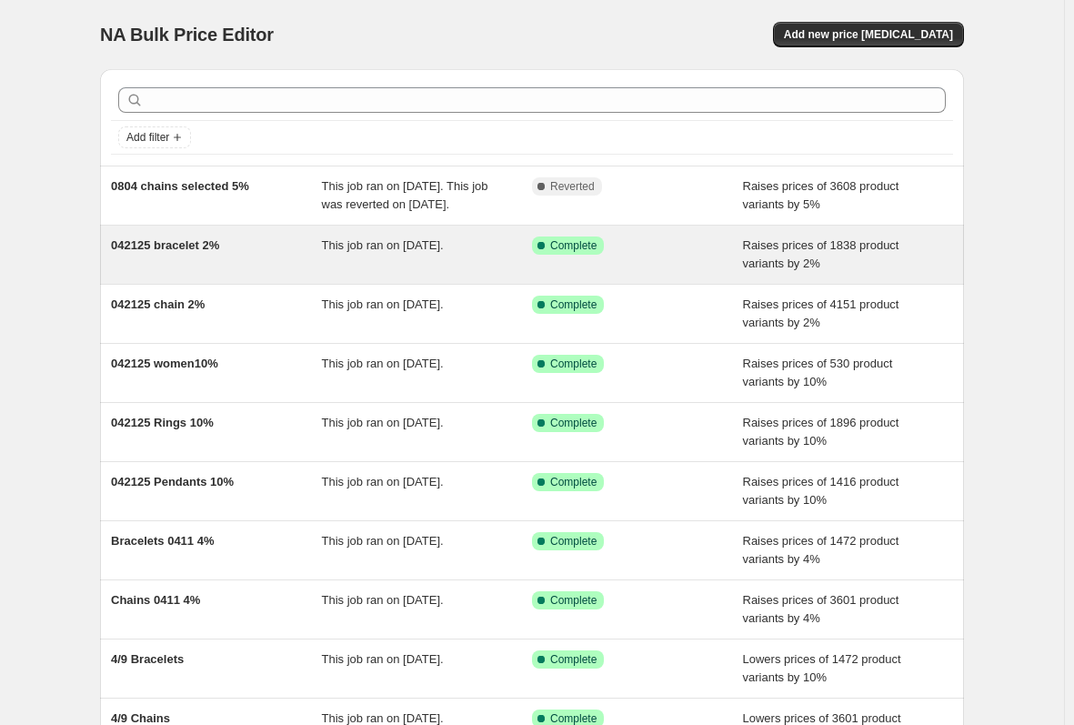
click at [267, 273] on div "042125 bracelet 2%" at bounding box center [216, 255] width 211 height 36
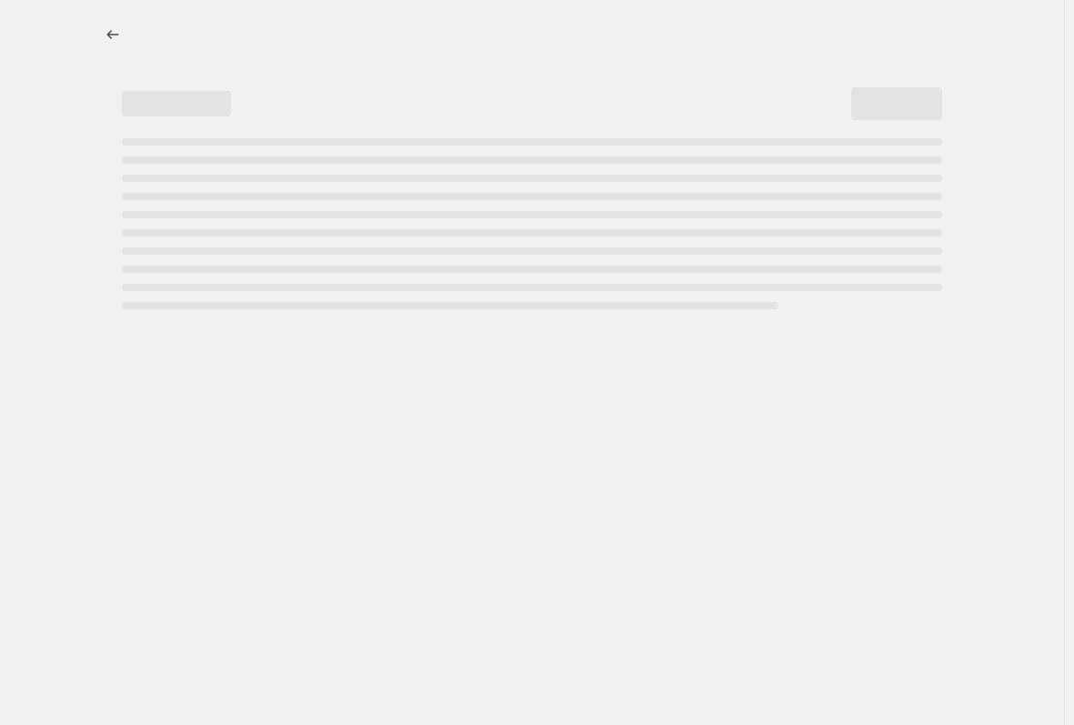
select select "percentage"
select select "no_change"
select select "collection"
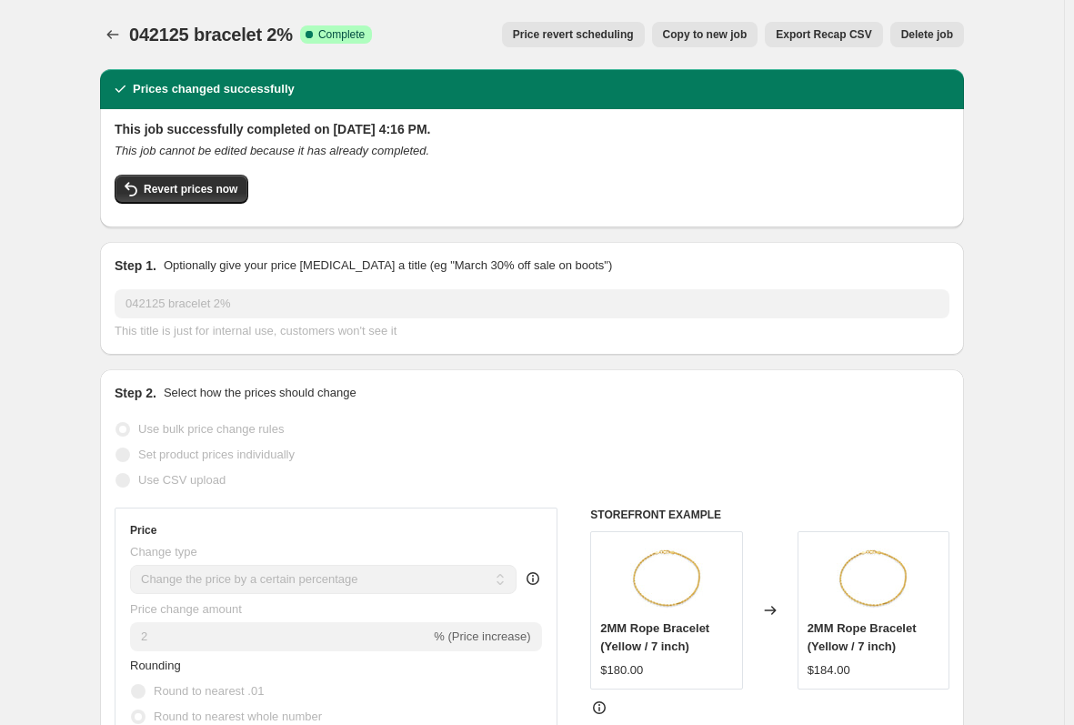
click at [717, 32] on span "Copy to new job" at bounding box center [705, 34] width 85 height 15
select select "percentage"
select select "no_change"
select select "collection"
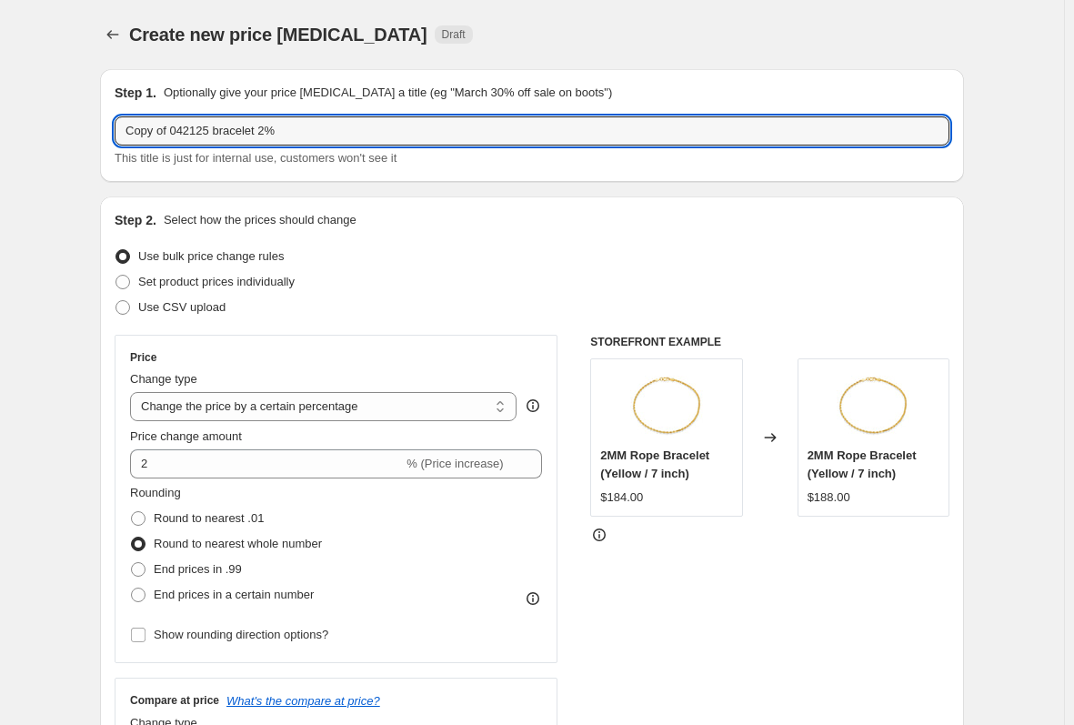
drag, startPoint x: 214, startPoint y: 134, endPoint x: -52, endPoint y: 132, distance: 265.6
click at [0, 132] on html "Home Settings Plans Skip to content Create new price [MEDICAL_DATA]. This page …" at bounding box center [537, 362] width 1074 height 725
type input "0810 Pendent 5%"
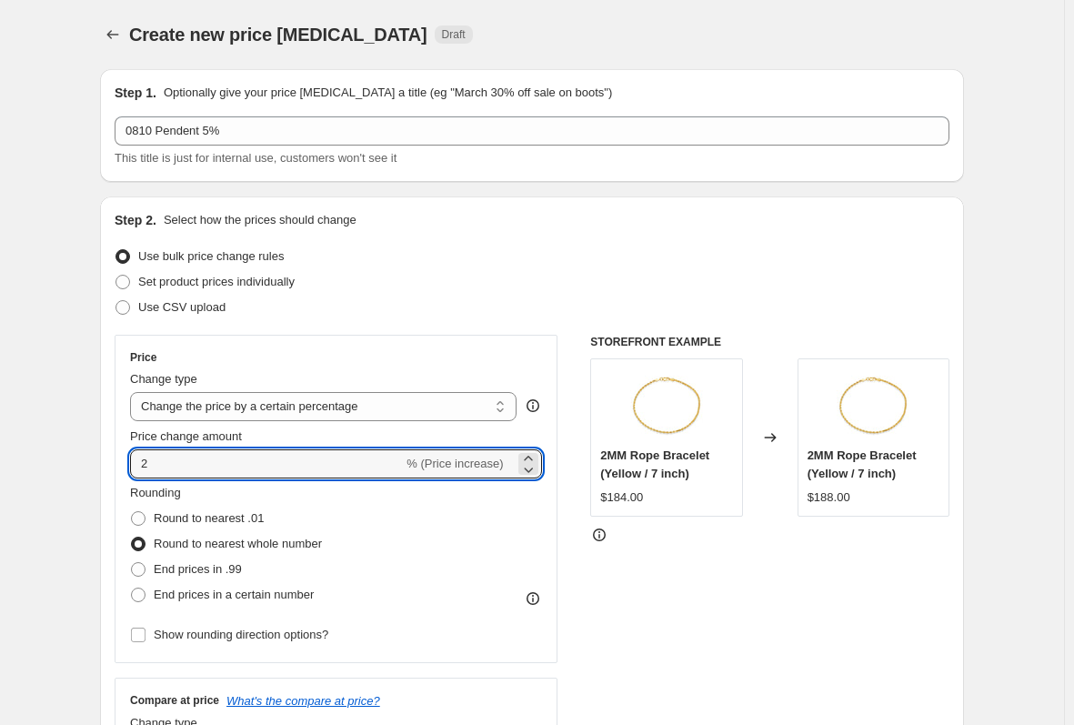
drag, startPoint x: 186, startPoint y: 469, endPoint x: 8, endPoint y: 468, distance: 178.3
type input "5"
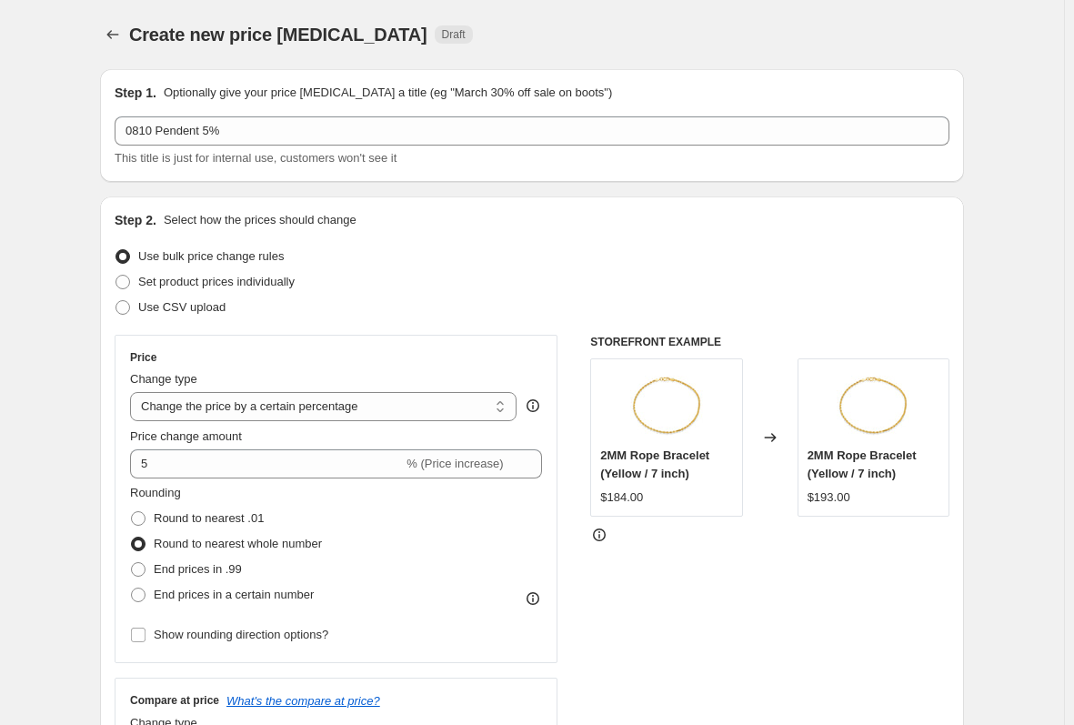
click at [732, 216] on div "Step 2. Select how the prices should change" at bounding box center [532, 220] width 835 height 18
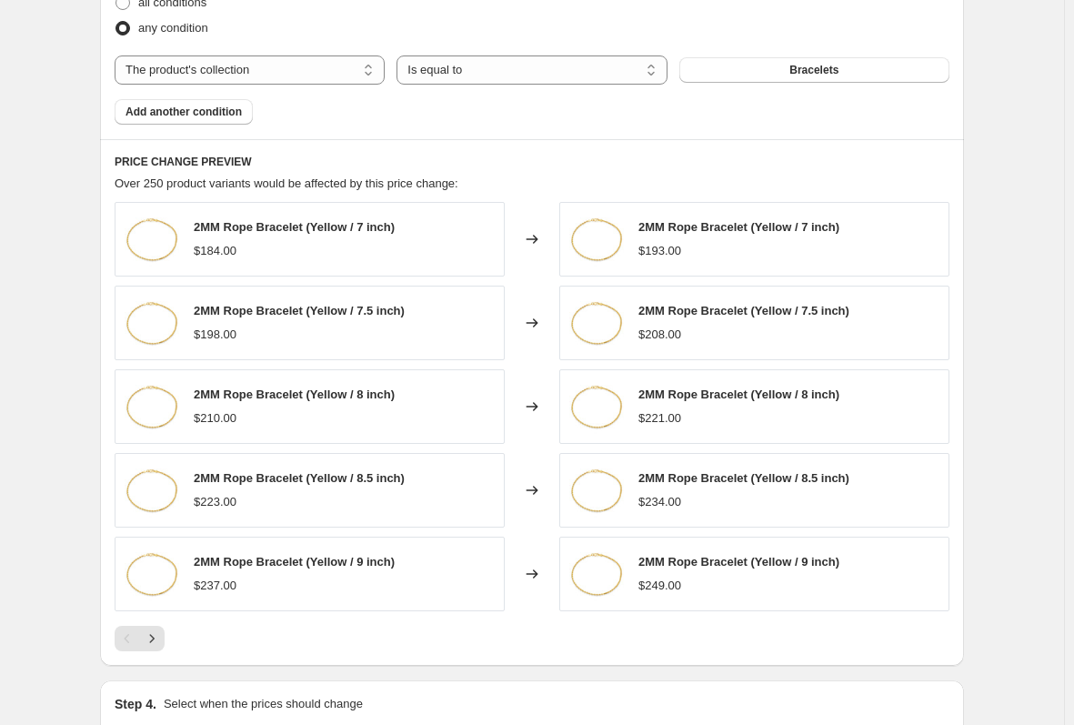
scroll to position [1092, 0]
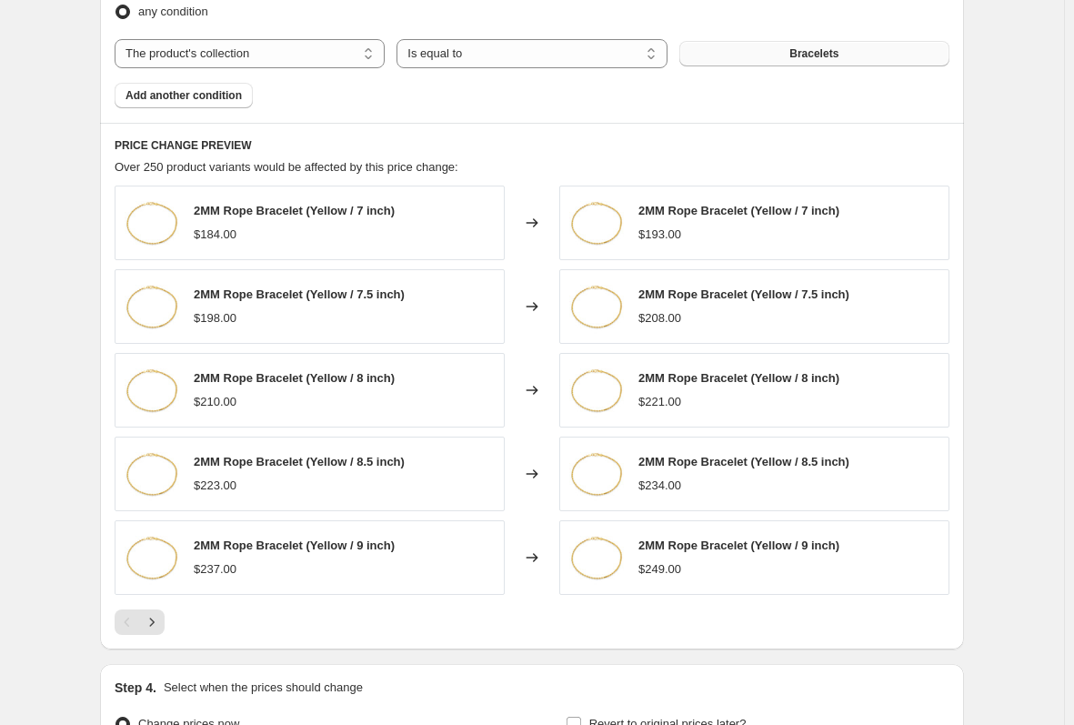
click at [820, 55] on span "Bracelets" at bounding box center [814, 53] width 49 height 15
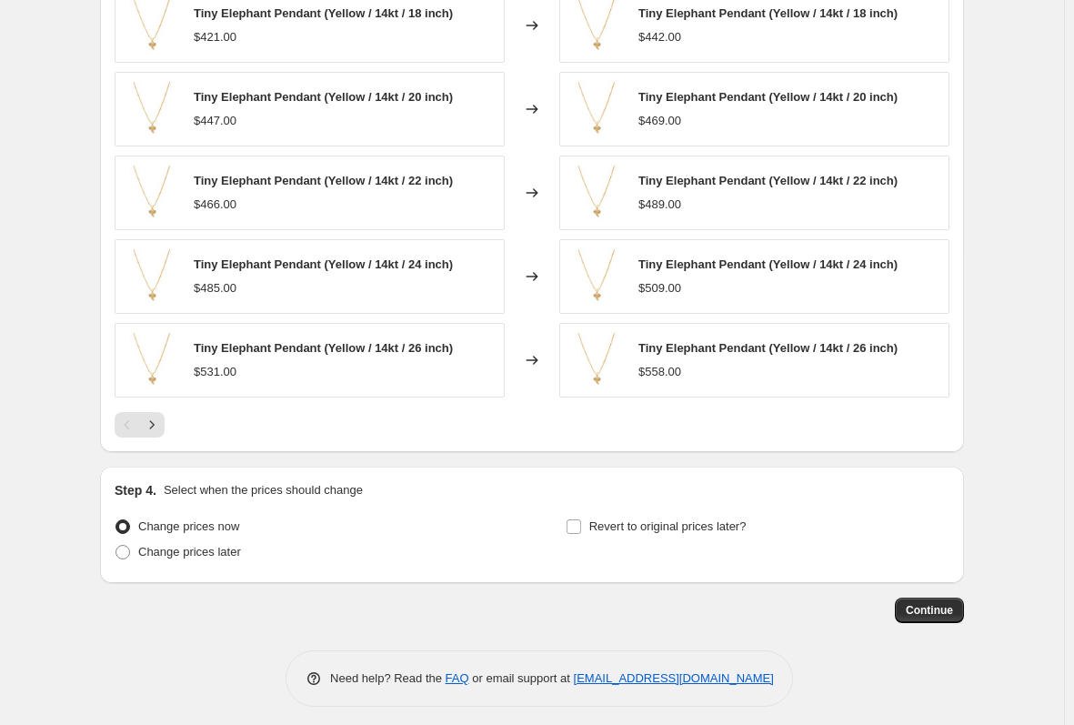
scroll to position [1299, 0]
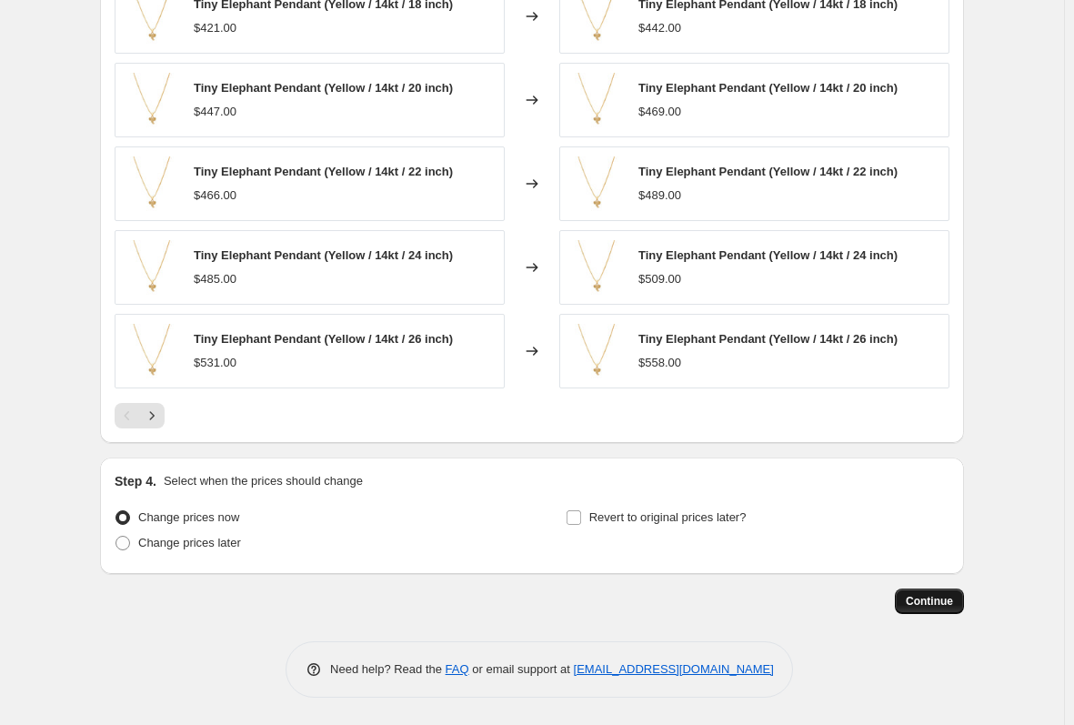
click at [947, 609] on button "Continue" at bounding box center [929, 601] width 69 height 25
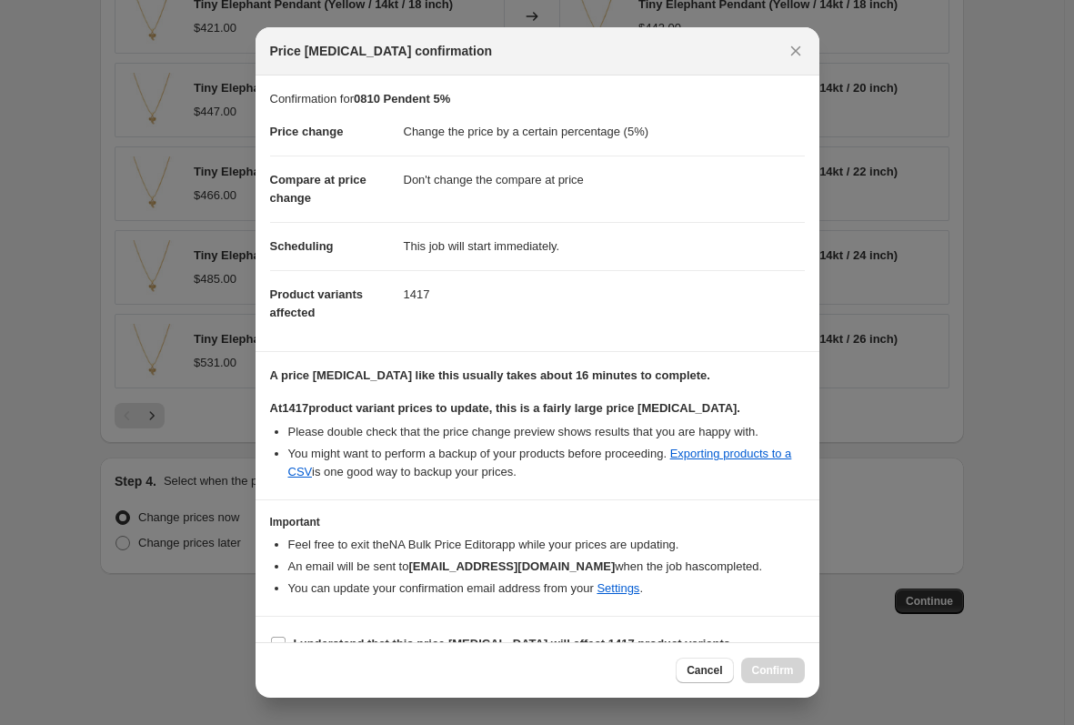
scroll to position [29, 0]
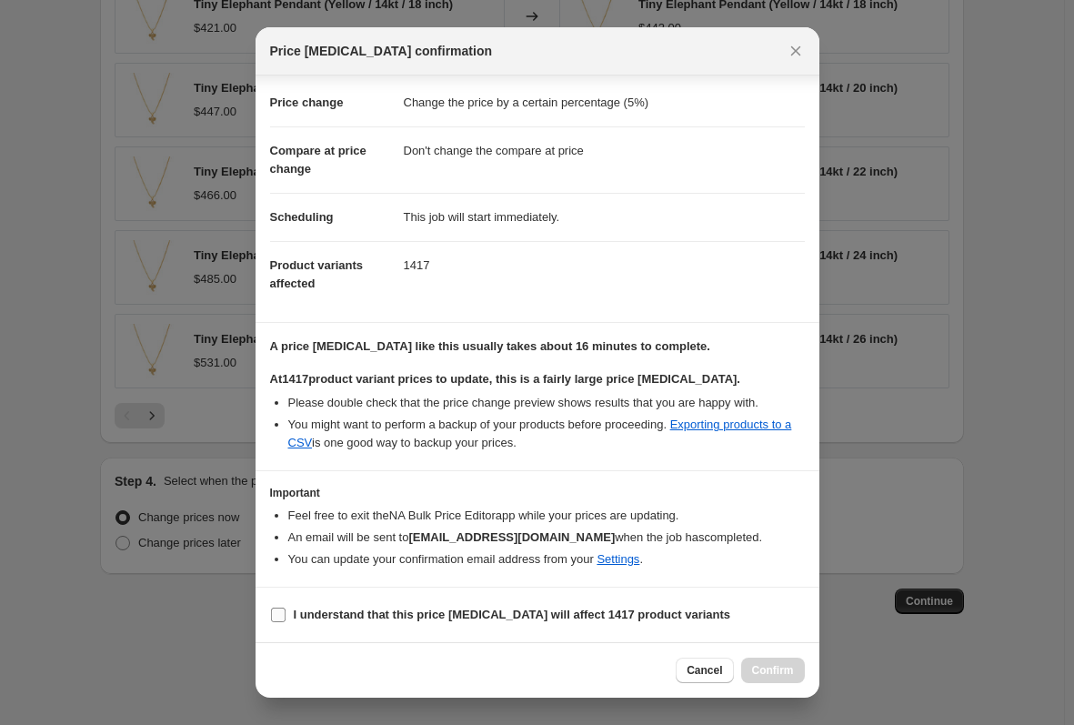
click at [619, 611] on b "I understand that this price [MEDICAL_DATA] will affect 1417 product variants" at bounding box center [513, 615] width 438 height 14
click at [286, 611] on input "I understand that this price [MEDICAL_DATA] will affect 1417 product variants" at bounding box center [278, 615] width 15 height 15
checkbox input "true"
click at [760, 661] on button "Confirm" at bounding box center [773, 670] width 64 height 25
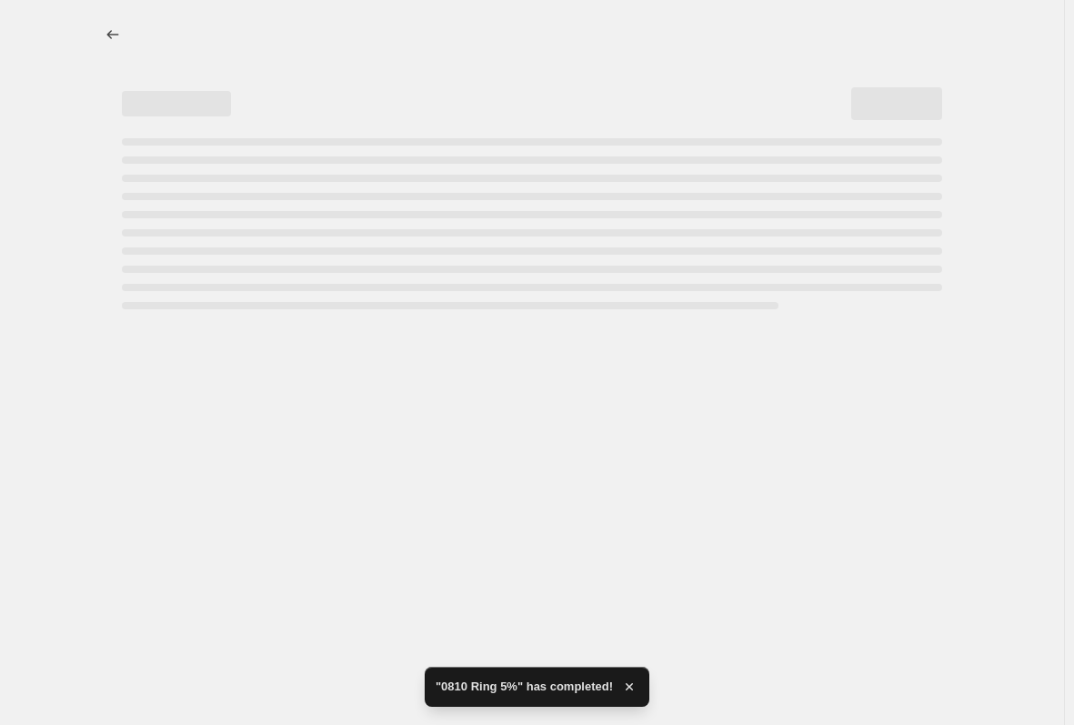
select select "percentage"
select select "no_change"
select select "collection"
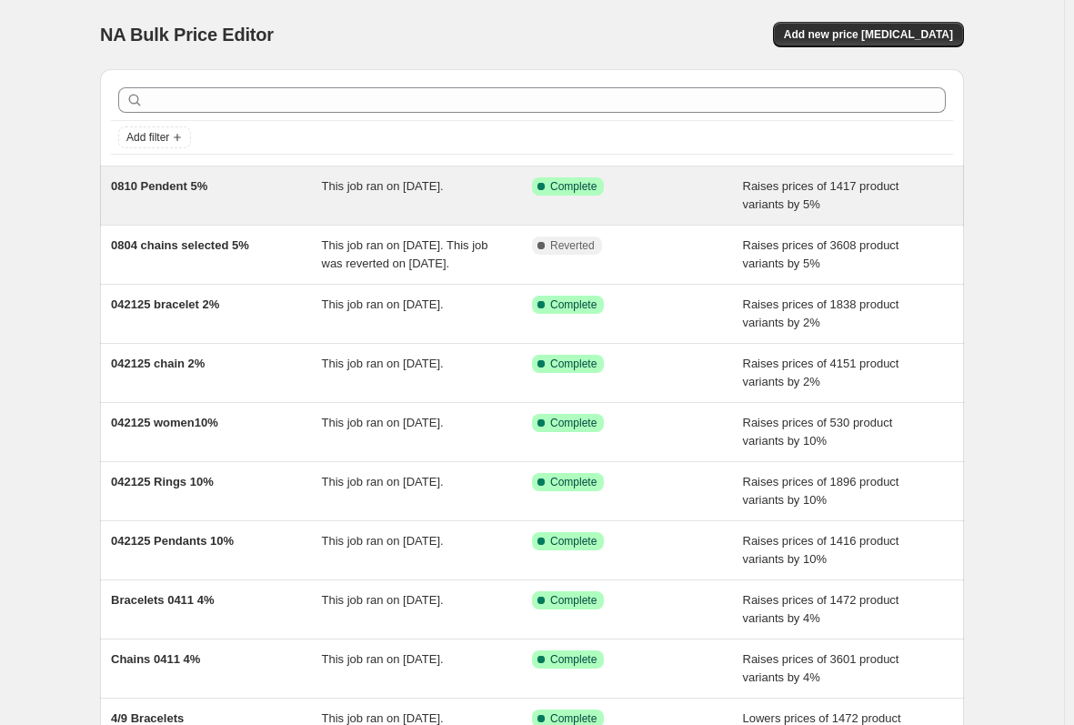
click at [275, 182] on div "0810 Pendent 5%" at bounding box center [216, 195] width 211 height 36
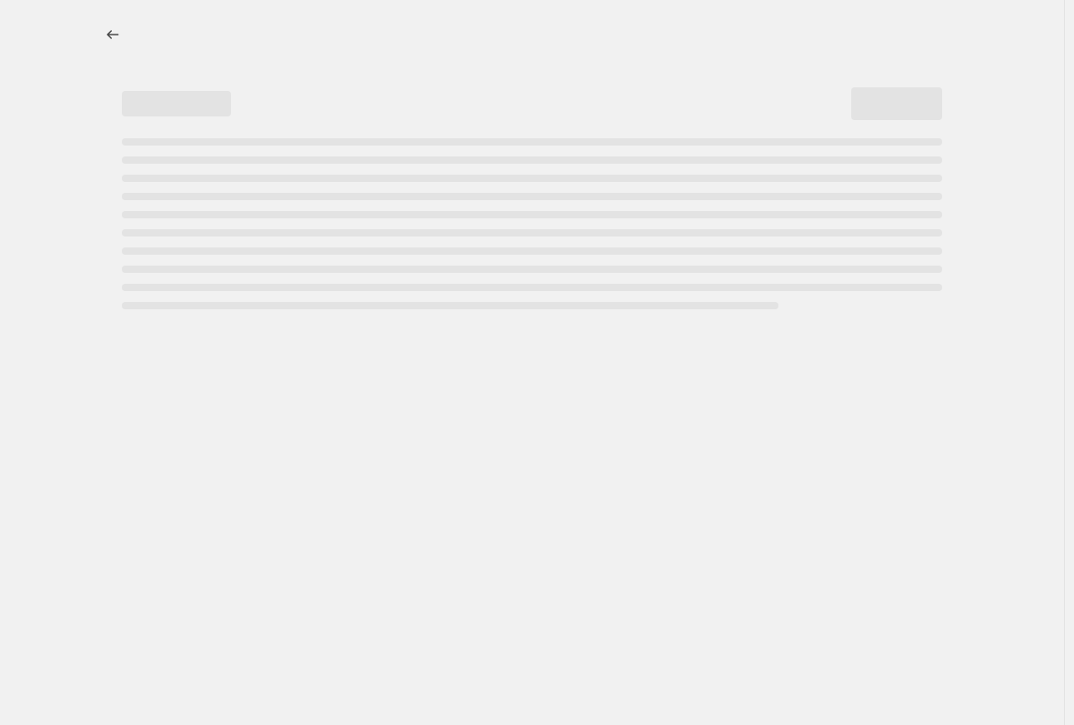
select select "percentage"
select select "no_change"
select select "collection"
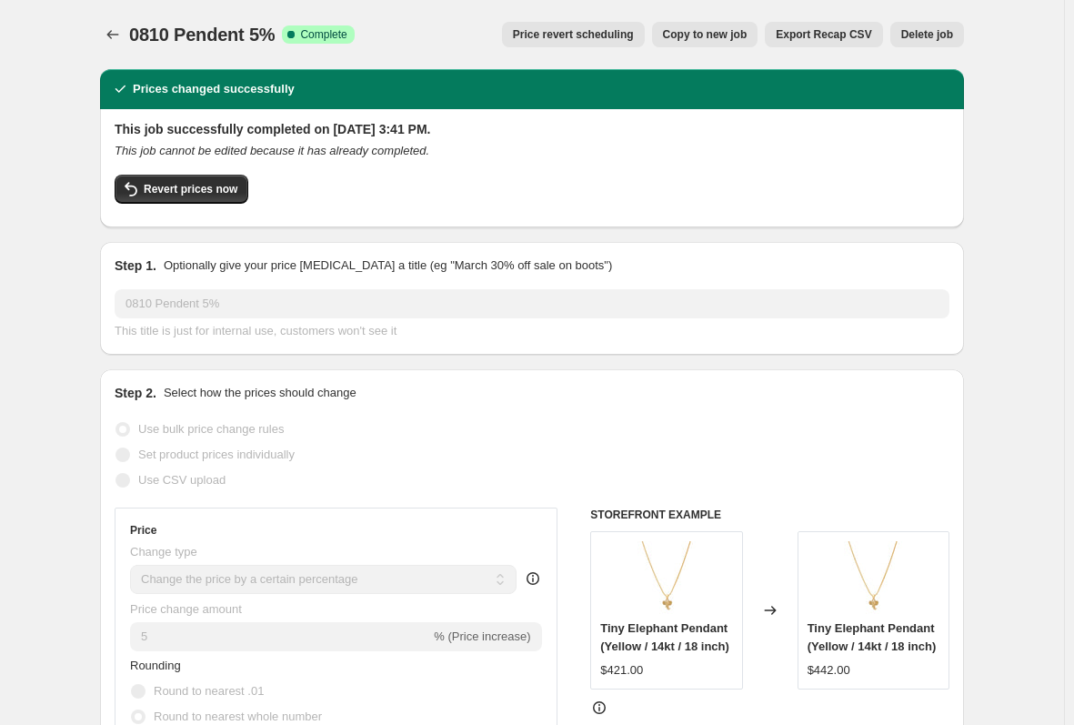
click at [695, 32] on span "Copy to new job" at bounding box center [705, 34] width 85 height 15
select select "percentage"
select select "no_change"
select select "collection"
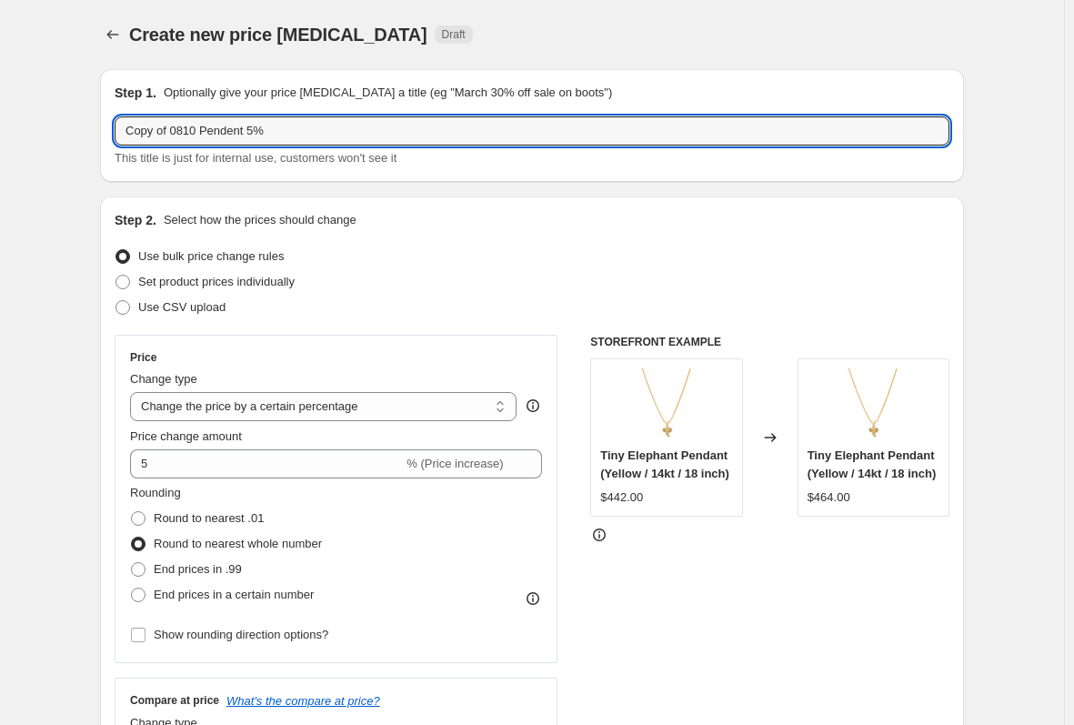
drag, startPoint x: 448, startPoint y: 136, endPoint x: 374, endPoint y: 147, distance: 74.5
click at [433, 146] on div "Copy of 0810 Pendent 5% This title is just for internal use, customers won't se…" at bounding box center [532, 141] width 835 height 51
drag, startPoint x: 177, startPoint y: 130, endPoint x: 57, endPoint y: 132, distance: 120.1
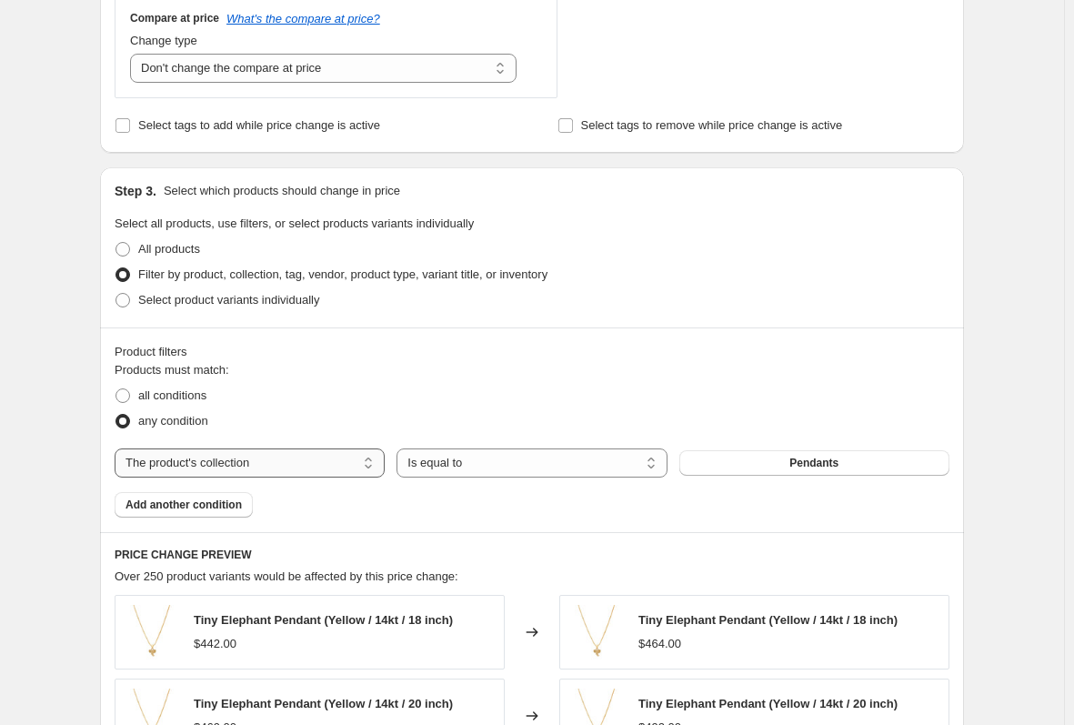
scroll to position [819, 0]
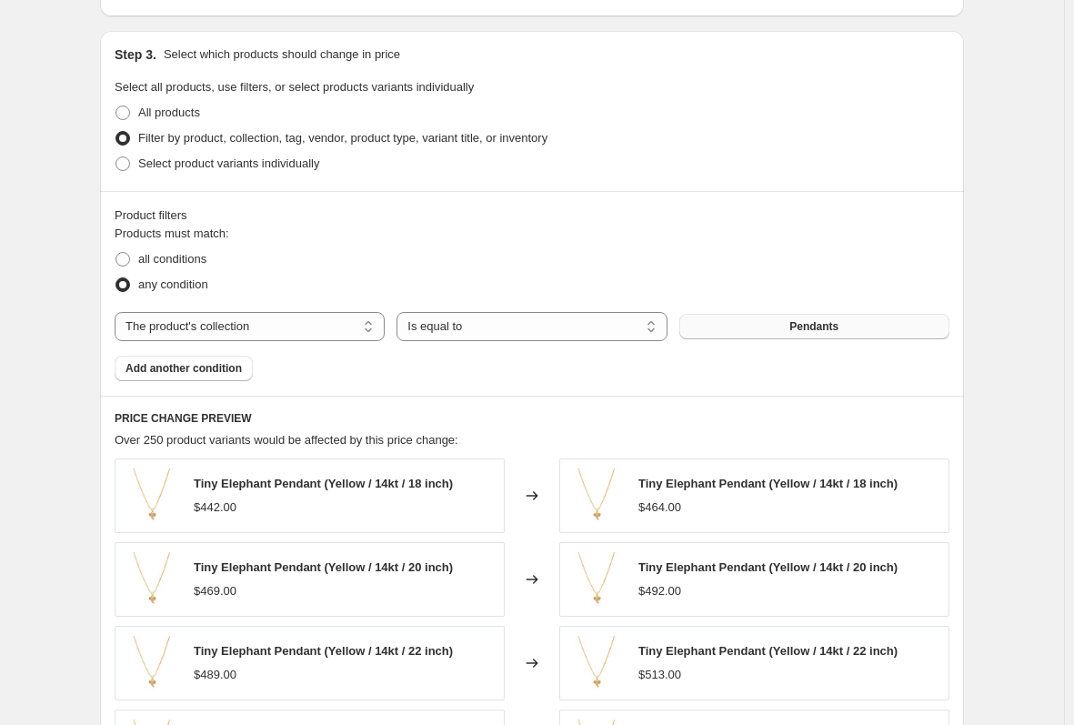
type input "0810 Ring 5%"
click at [824, 332] on span "Pendants" at bounding box center [814, 326] width 49 height 15
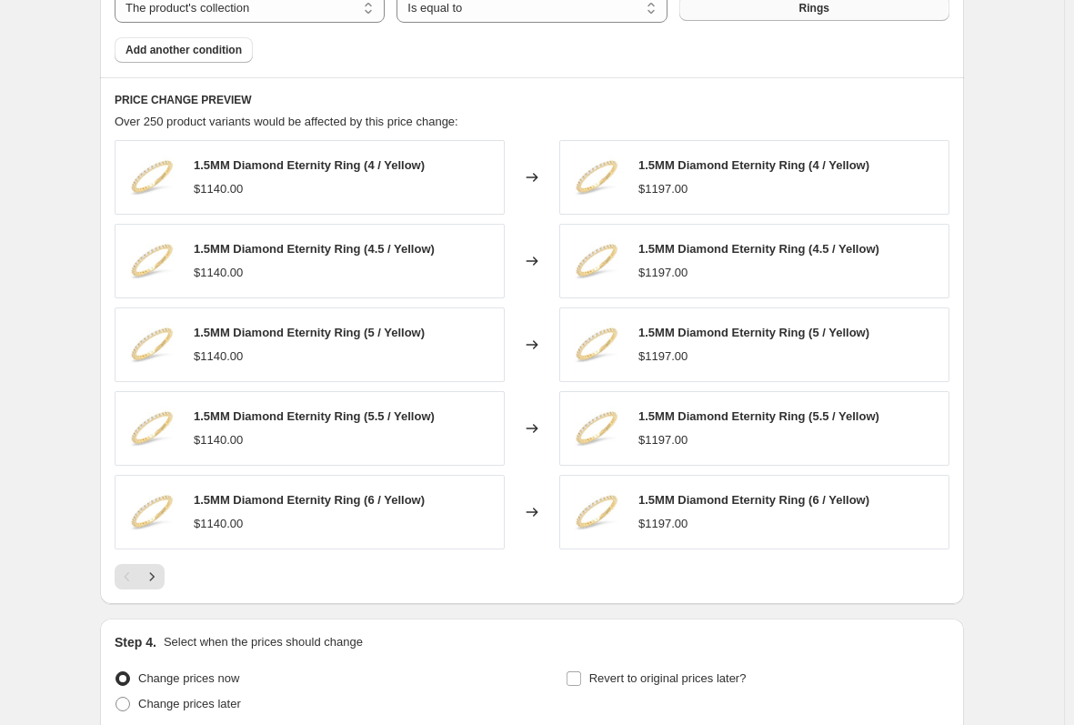
scroll to position [1299, 0]
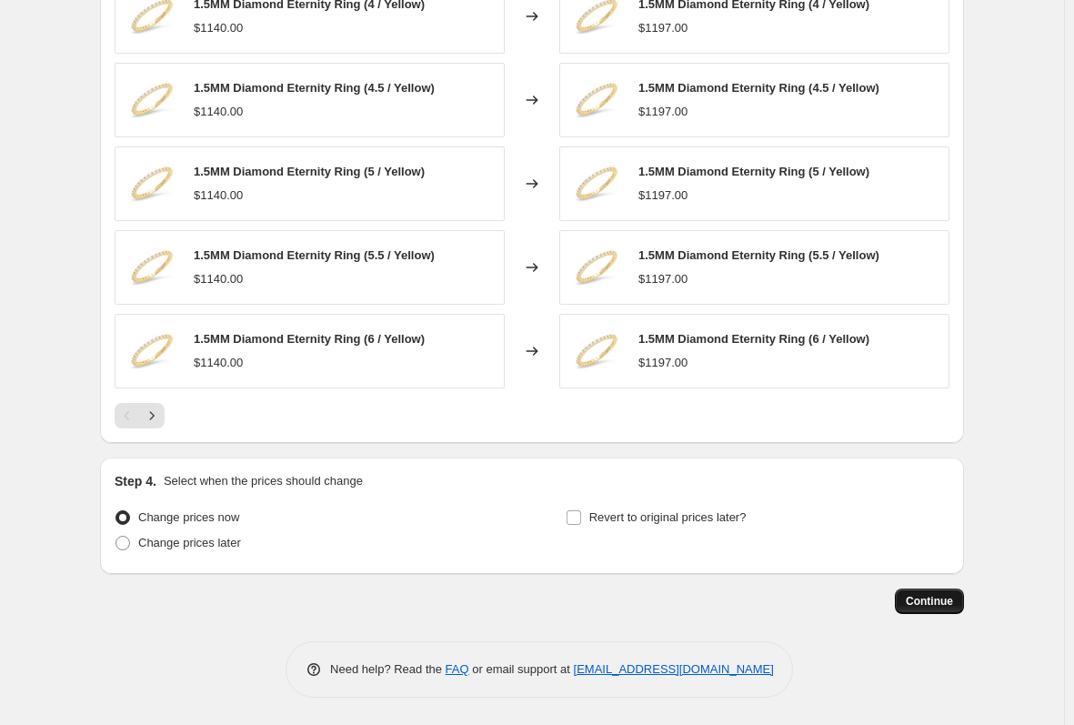
click at [933, 605] on span "Continue" at bounding box center [929, 601] width 47 height 15
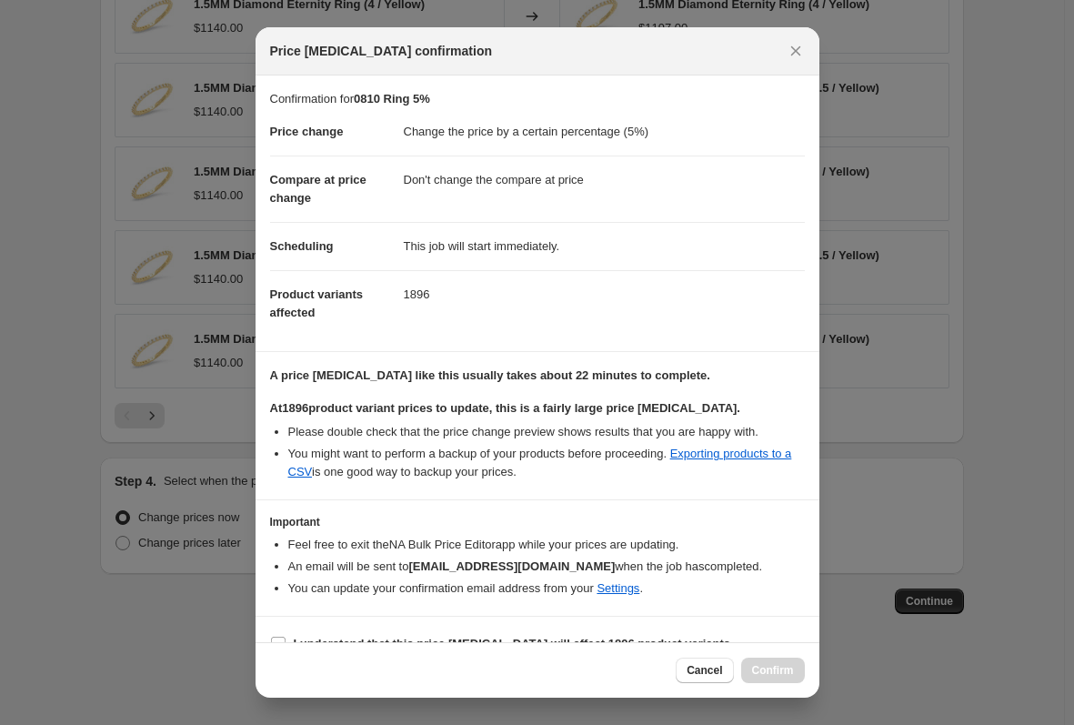
click at [805, 594] on section "Important Feel free to exit the NA Bulk Price Editor app while your prices are …" at bounding box center [538, 557] width 564 height 115
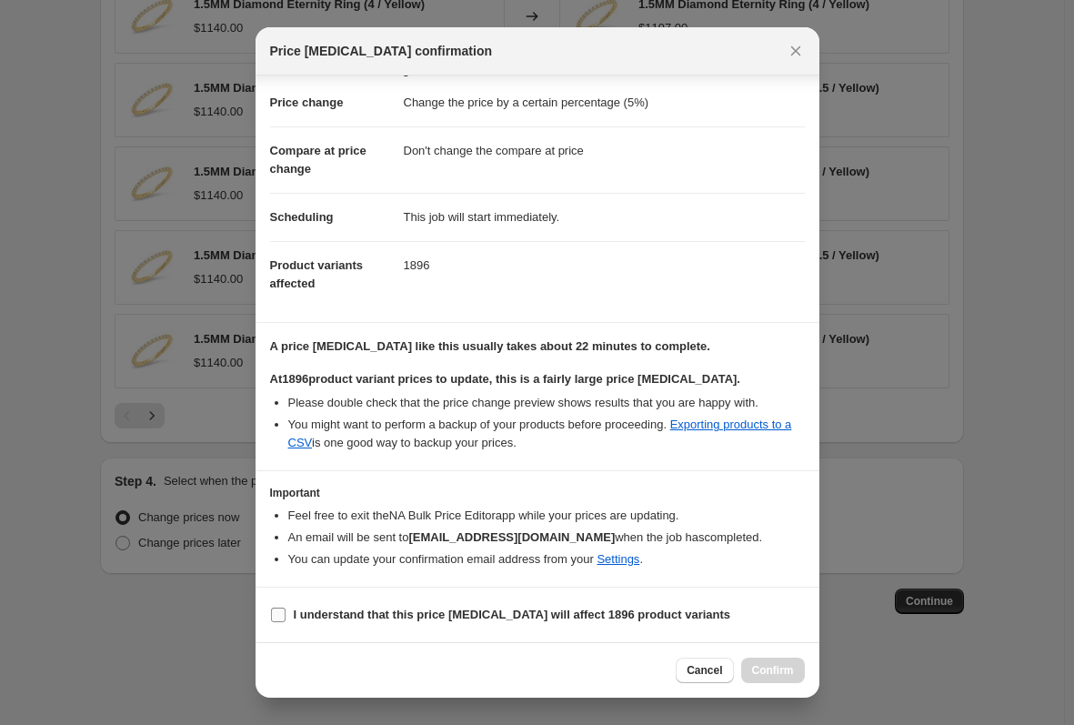
click at [485, 608] on b "I understand that this price change job will affect 1896 product variants" at bounding box center [513, 615] width 438 height 14
click at [286, 608] on input "I understand that this price change job will affect 1896 product variants" at bounding box center [278, 615] width 15 height 15
checkbox input "true"
click at [765, 674] on span "Confirm" at bounding box center [773, 670] width 42 height 15
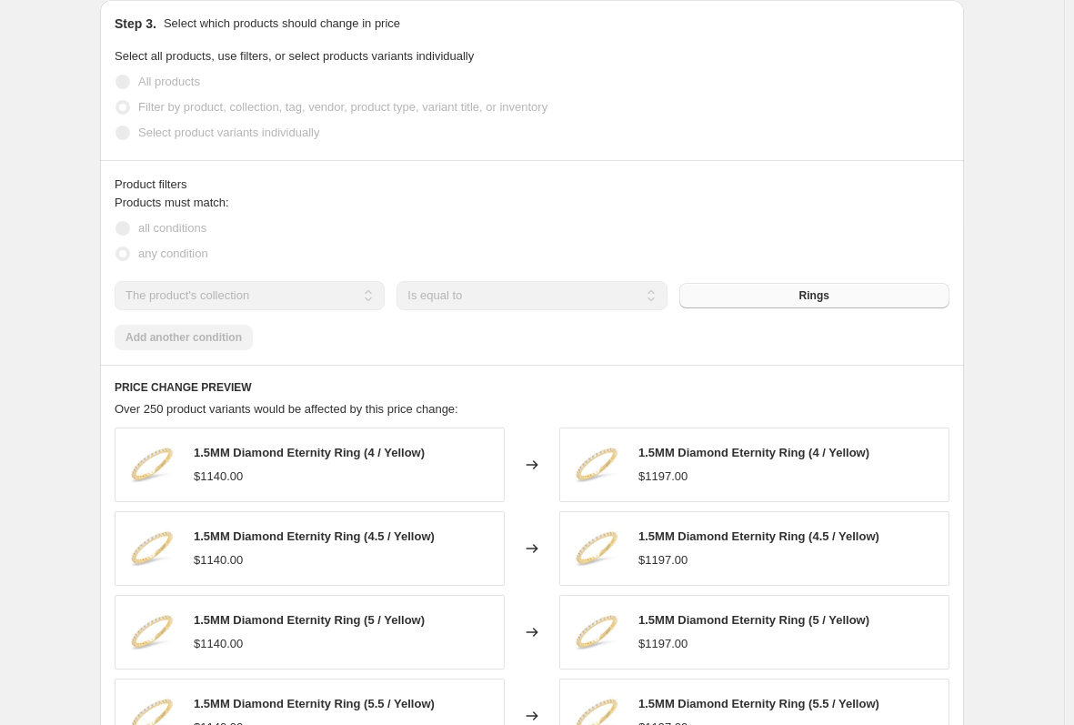
scroll to position [844, 0]
